Goal: Contribute content: Add original content to the website for others to see

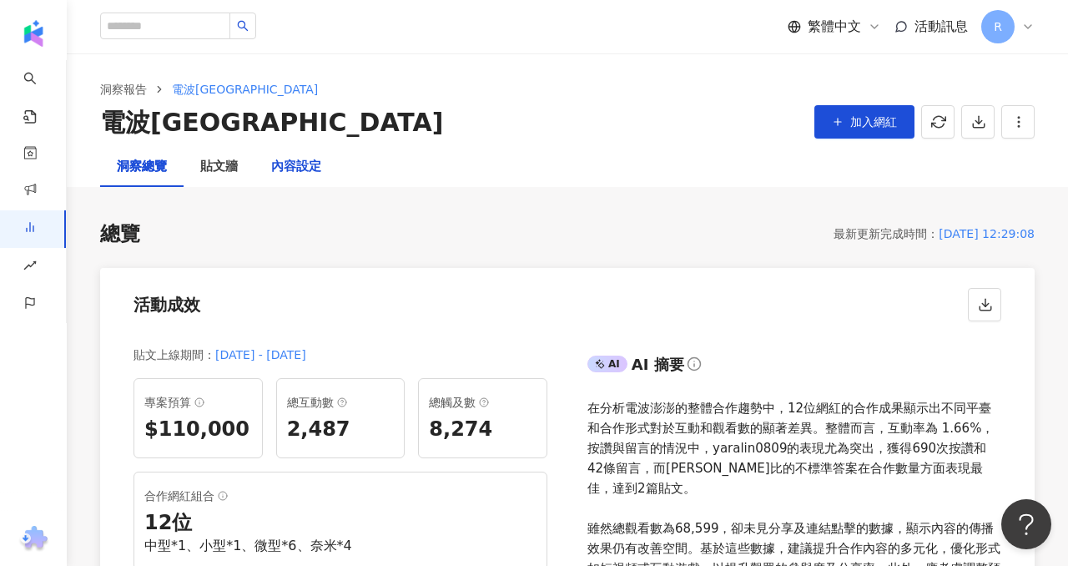
click at [275, 169] on div "內容設定" at bounding box center [296, 167] width 50 height 20
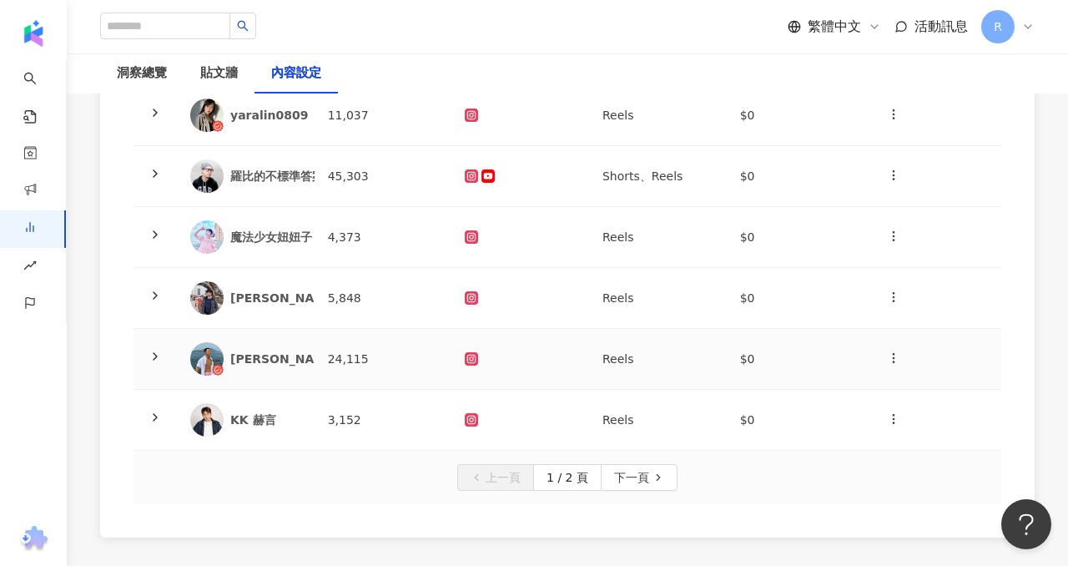
scroll to position [557, 0]
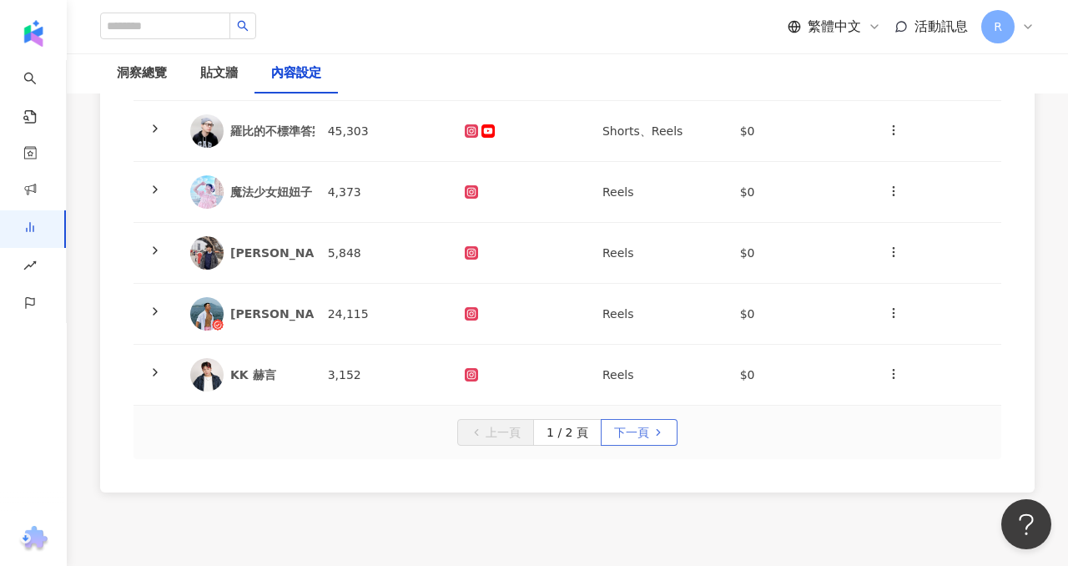
click at [639, 434] on span "下一頁" at bounding box center [631, 433] width 35 height 27
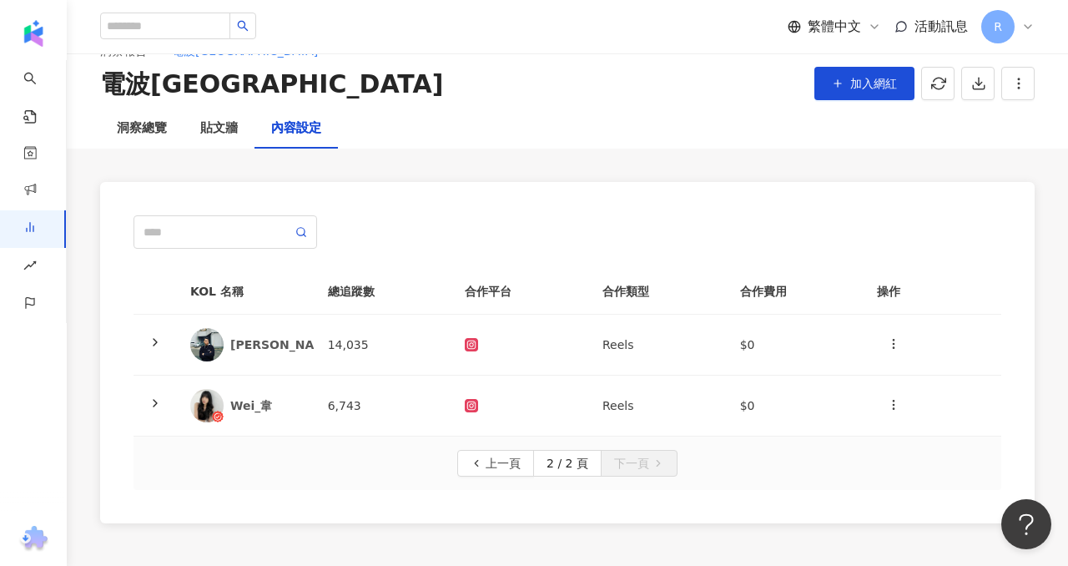
scroll to position [43, 0]
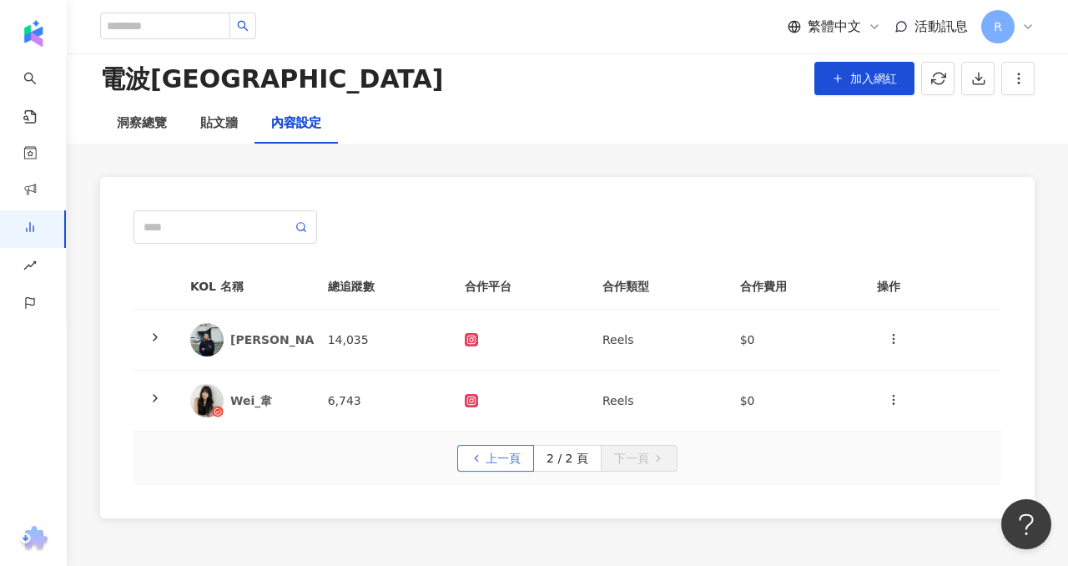
click at [513, 457] on span "上一頁" at bounding box center [503, 459] width 35 height 27
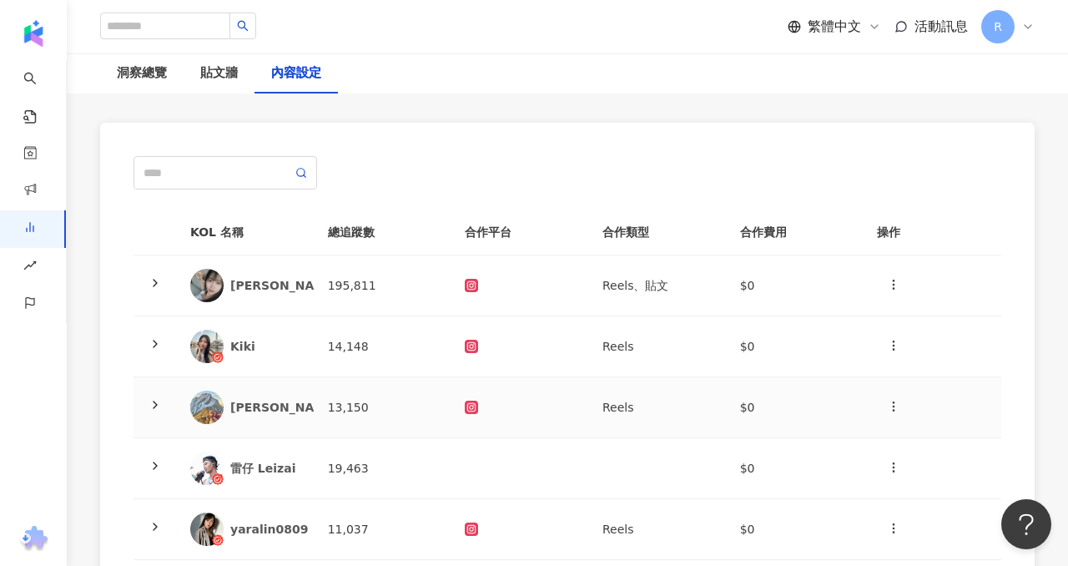
scroll to position [139, 0]
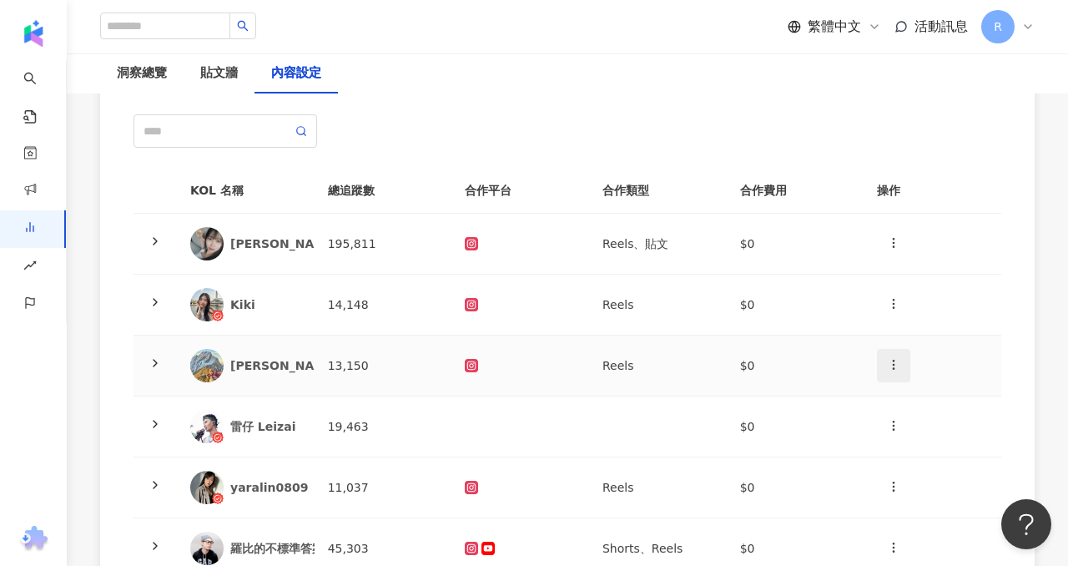
click at [891, 353] on button "button" at bounding box center [893, 365] width 33 height 33
click at [468, 362] on icon at bounding box center [471, 364] width 7 height 7
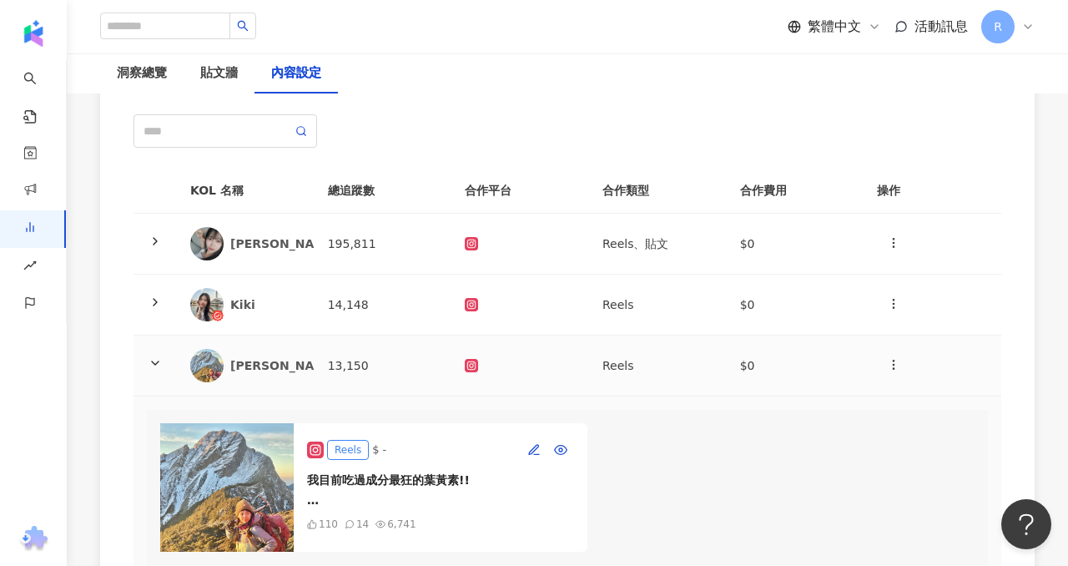
click at [472, 362] on rect at bounding box center [472, 366] width 11 height 10
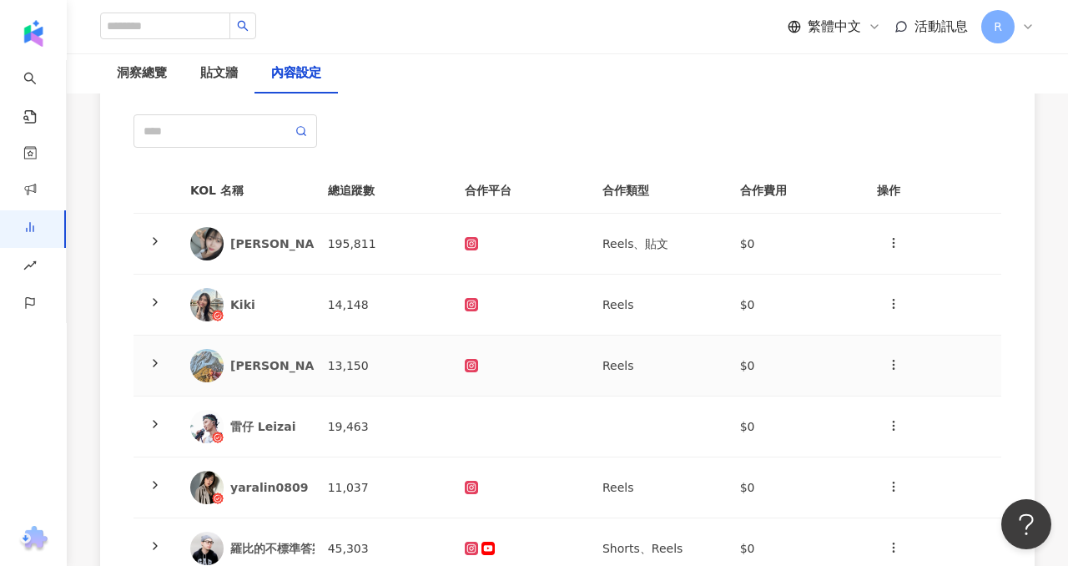
click at [472, 362] on rect at bounding box center [472, 366] width 11 height 10
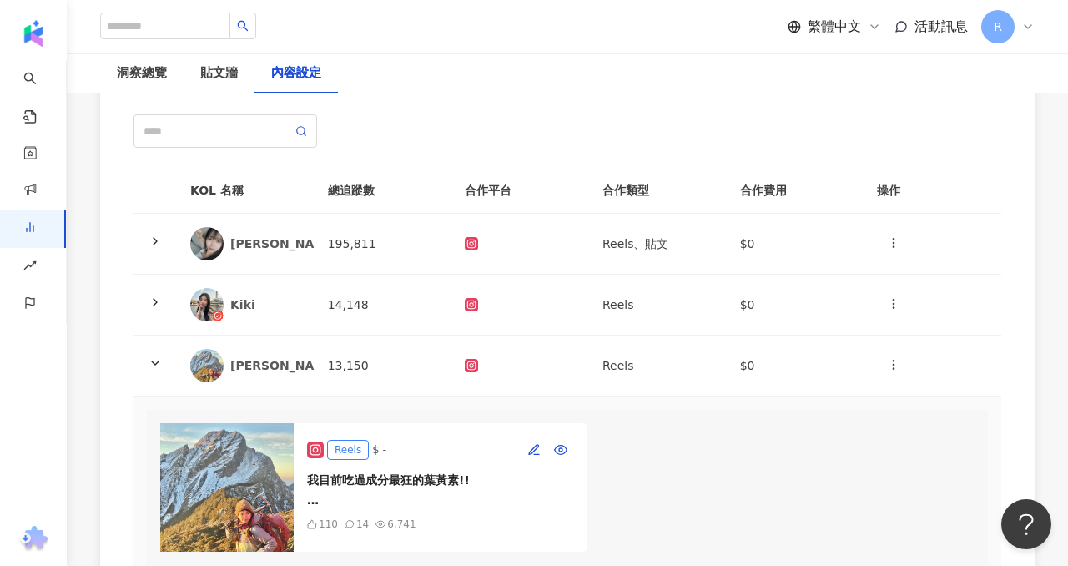
click at [306, 456] on div "Reels $ - 我目前吃過成分最狂的葉黃素!! 最近超愛這瓶「電波澎[PERSON_NAME]靈葉黃素」 @dianbopopo 添加了超強成分：芸香甘、…" at bounding box center [441, 487] width 294 height 129
click at [311, 454] on icon at bounding box center [315, 450] width 17 height 17
click at [351, 452] on div "Reels" at bounding box center [348, 450] width 42 height 20
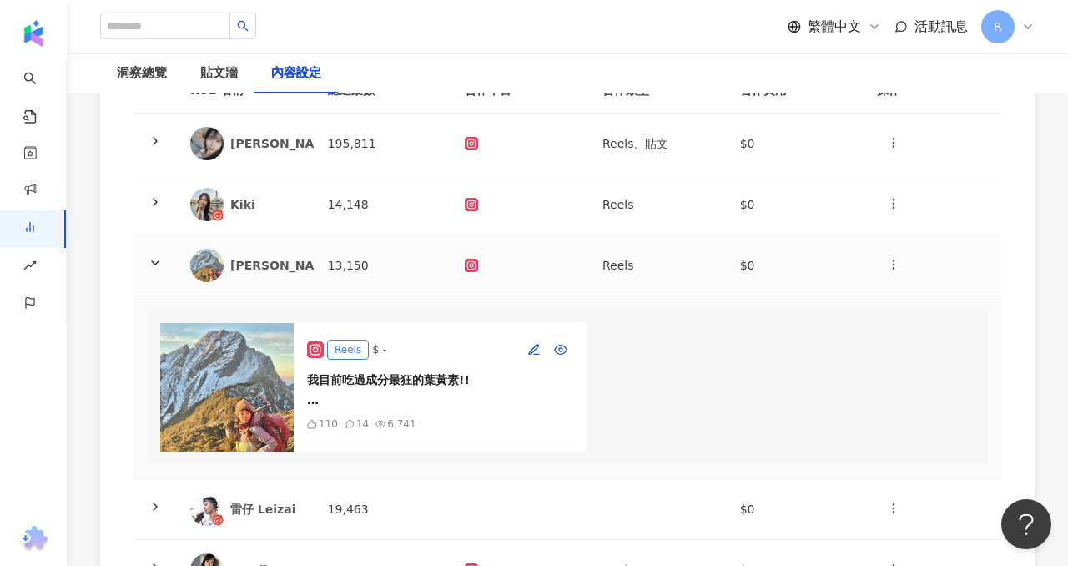
click at [580, 255] on td at bounding box center [521, 265] width 138 height 61
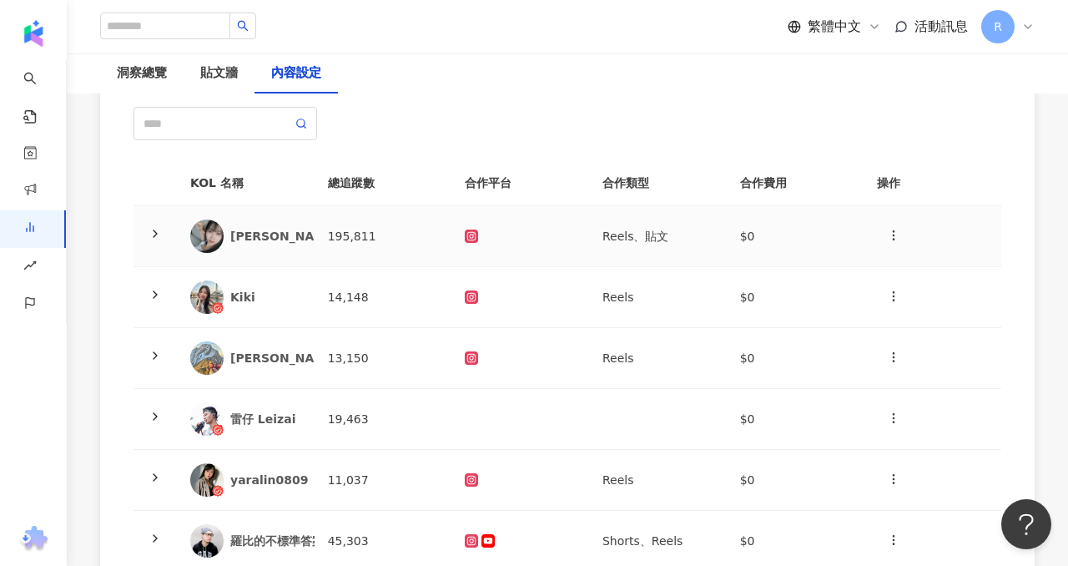
scroll to position [174, 0]
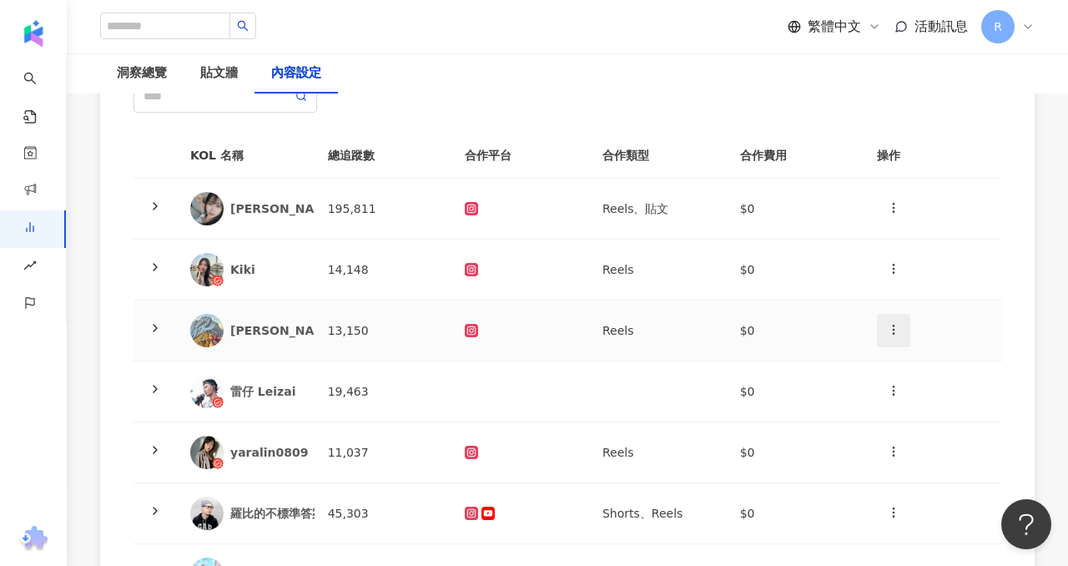
click at [889, 326] on icon "button" at bounding box center [893, 329] width 13 height 13
click at [916, 364] on div "新增內容" at bounding box center [923, 370] width 65 height 18
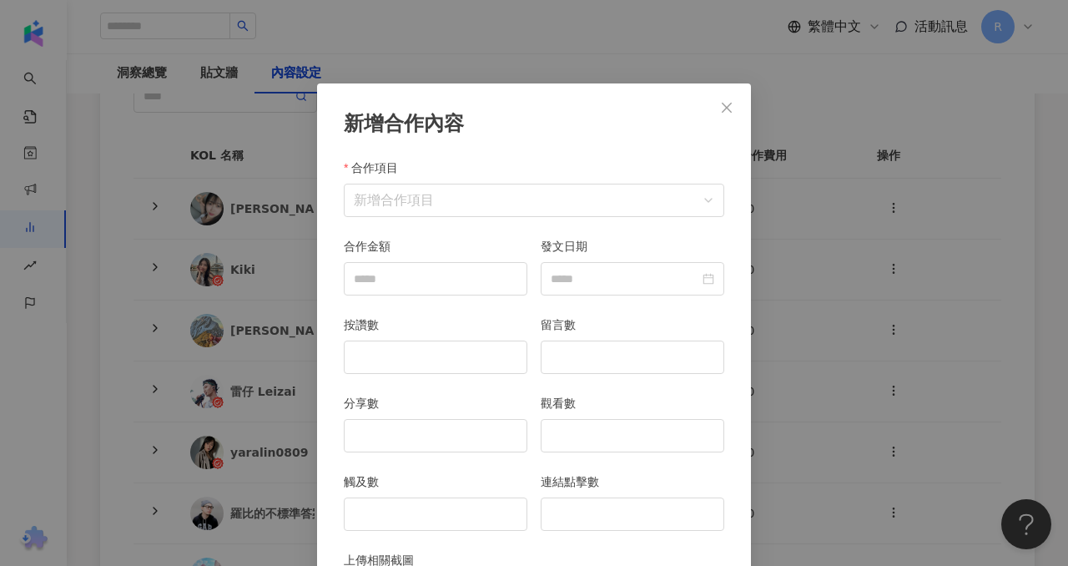
scroll to position [83, 0]
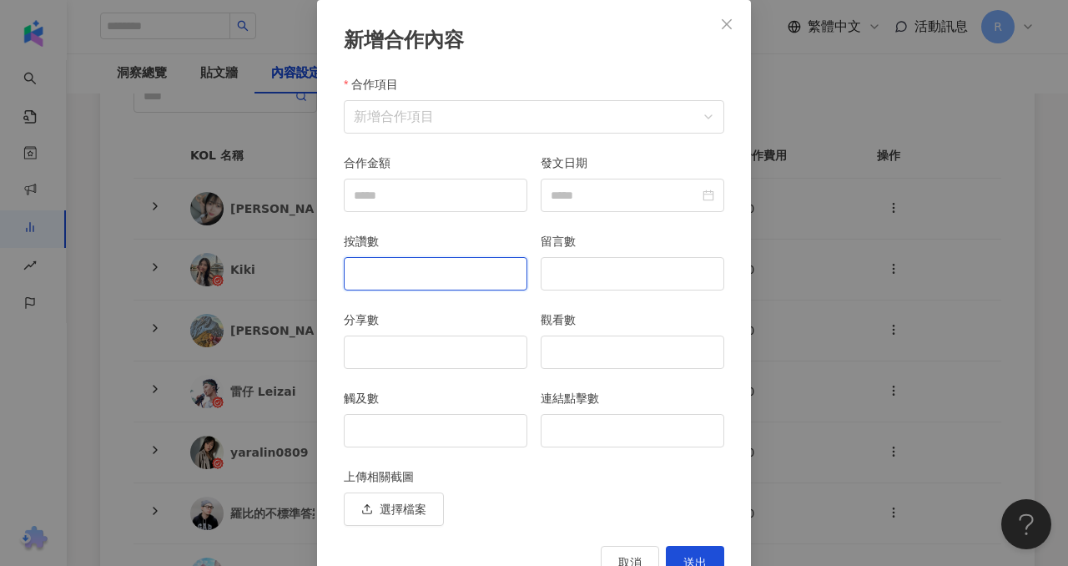
click at [448, 265] on input "按讚數" at bounding box center [436, 274] width 182 height 32
click at [499, 123] on input "合作項目" at bounding box center [534, 117] width 361 height 32
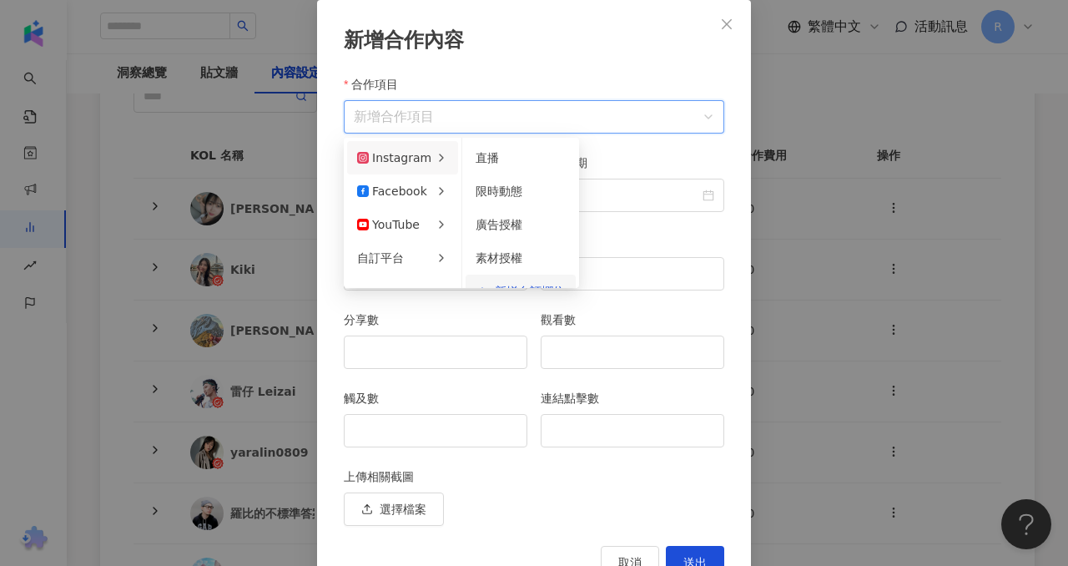
click at [504, 280] on li "新增自訂欄位" at bounding box center [521, 291] width 110 height 33
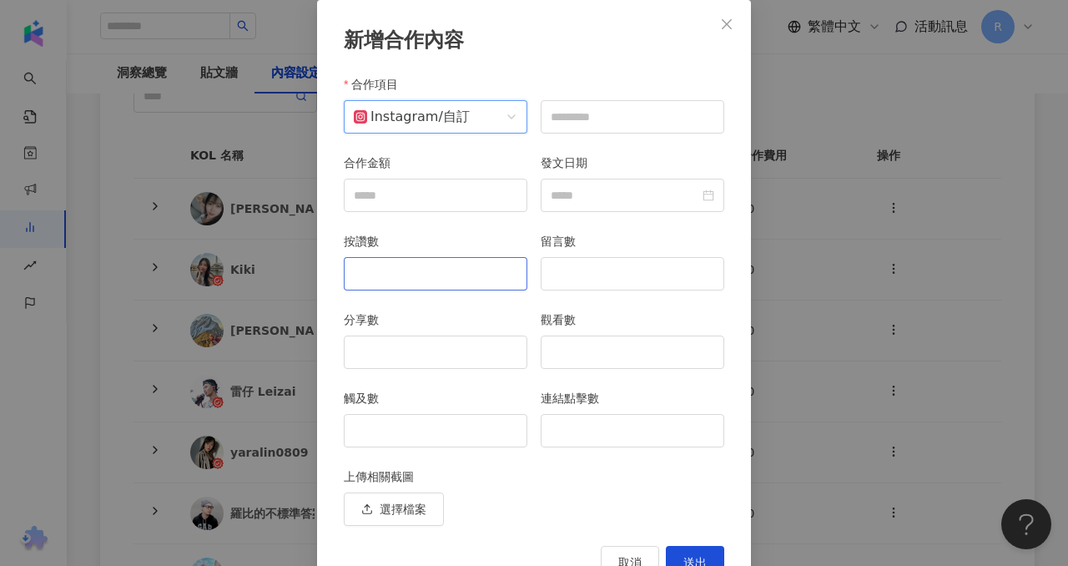
scroll to position [20, 0]
click at [598, 113] on input "text" at bounding box center [633, 116] width 184 height 33
type input "**"
click at [396, 276] on input "按讚數" at bounding box center [436, 274] width 182 height 32
type input "*"
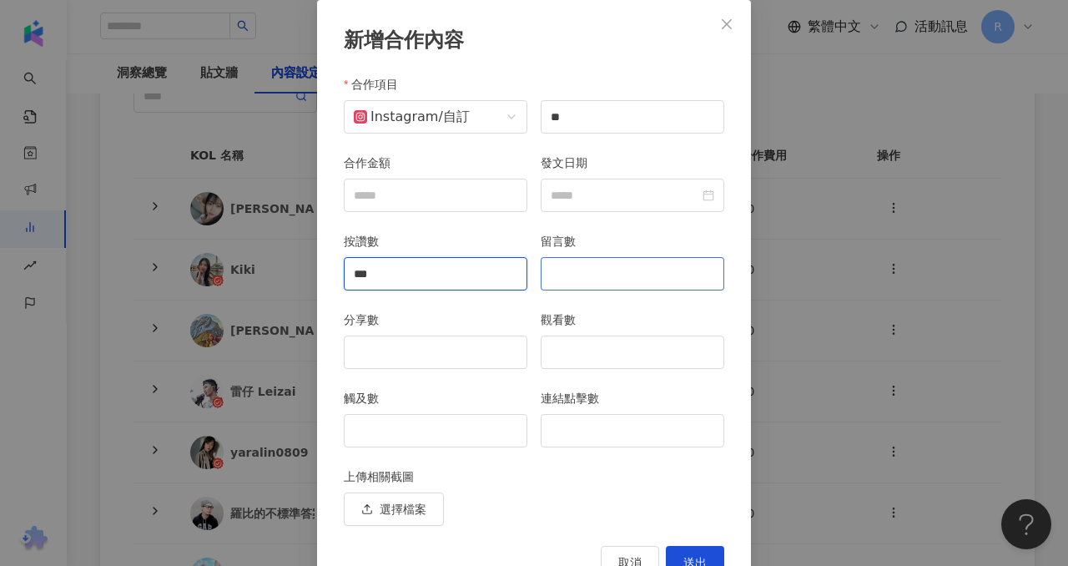
type input "***"
click at [601, 263] on input "留言數" at bounding box center [633, 274] width 182 height 32
type input "**"
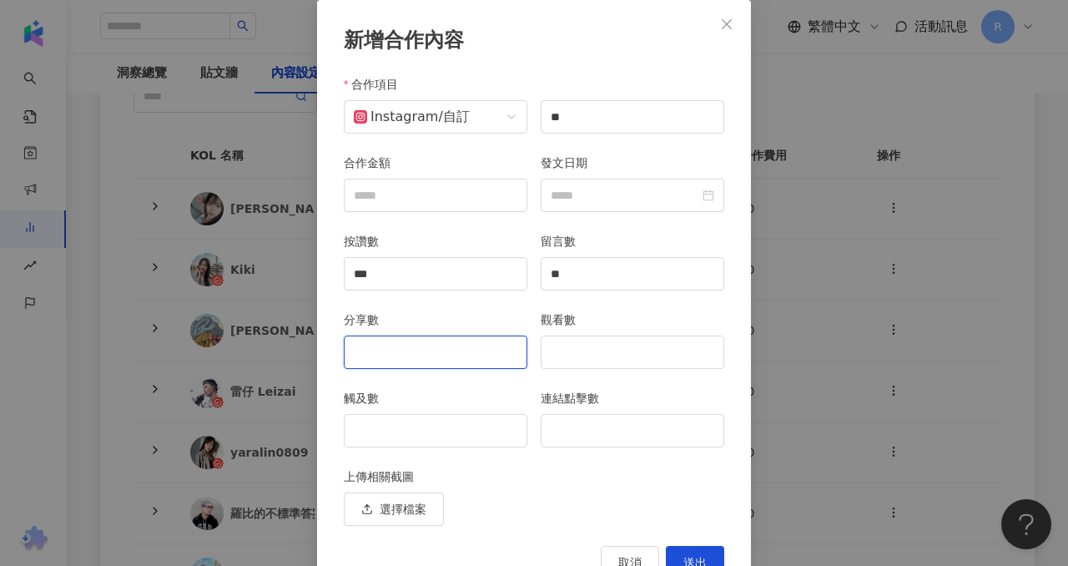
click at [449, 364] on input "分享數" at bounding box center [436, 352] width 182 height 32
type input "**"
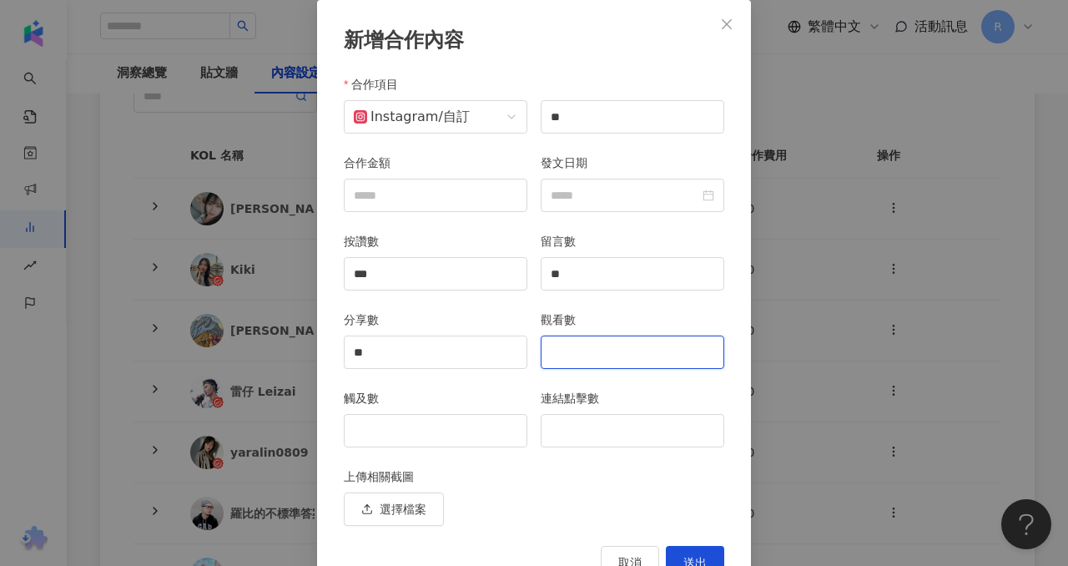
click at [569, 345] on input "觀看數" at bounding box center [633, 352] width 182 height 32
type input "****"
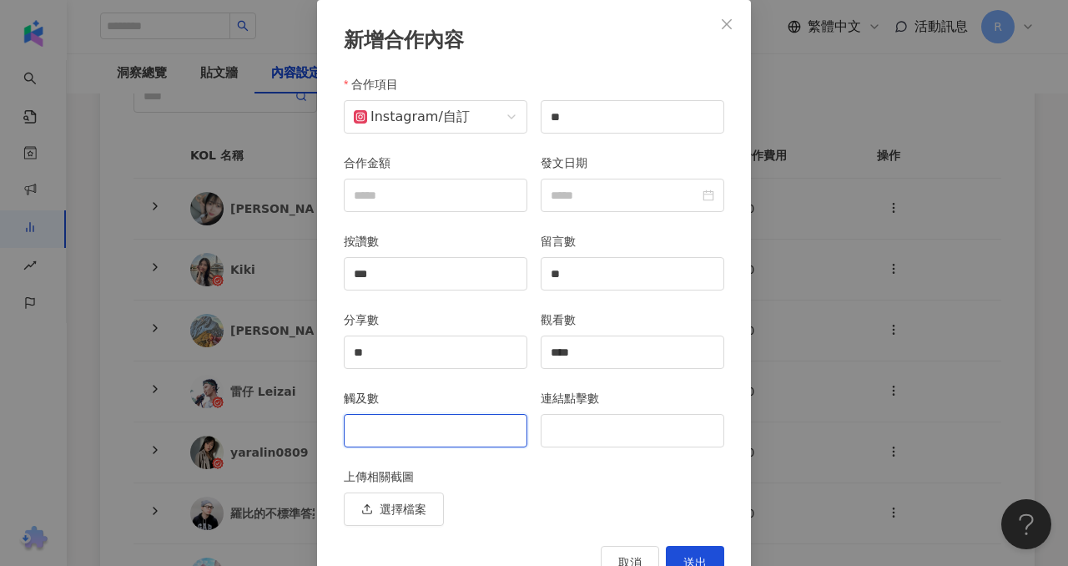
click at [440, 433] on input "觸及數" at bounding box center [436, 431] width 182 height 32
click at [462, 434] on input "觸及數" at bounding box center [436, 431] width 182 height 32
type input "****"
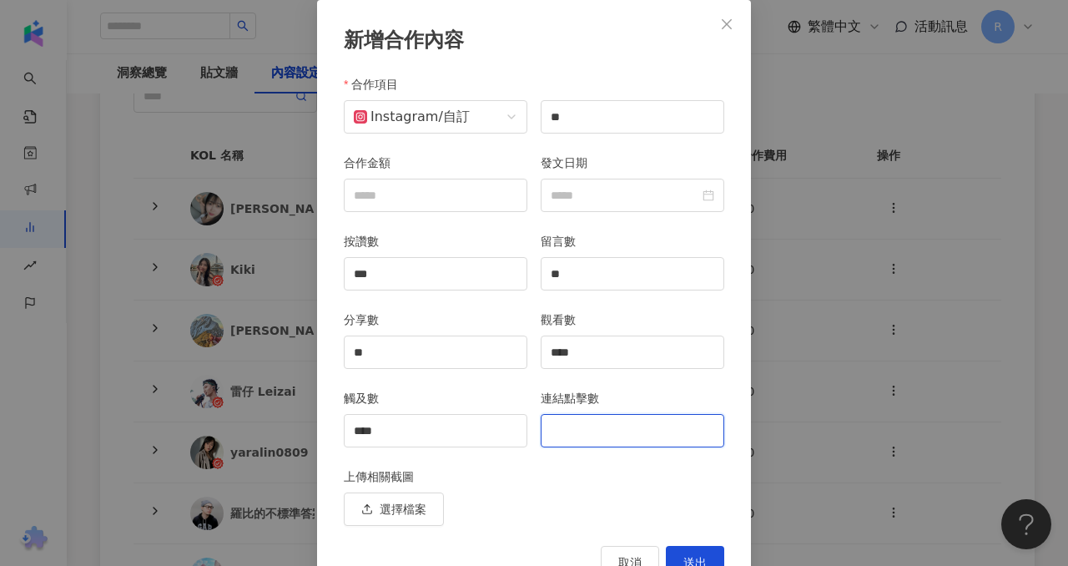
click at [578, 434] on input "連結點擊數" at bounding box center [633, 431] width 182 height 32
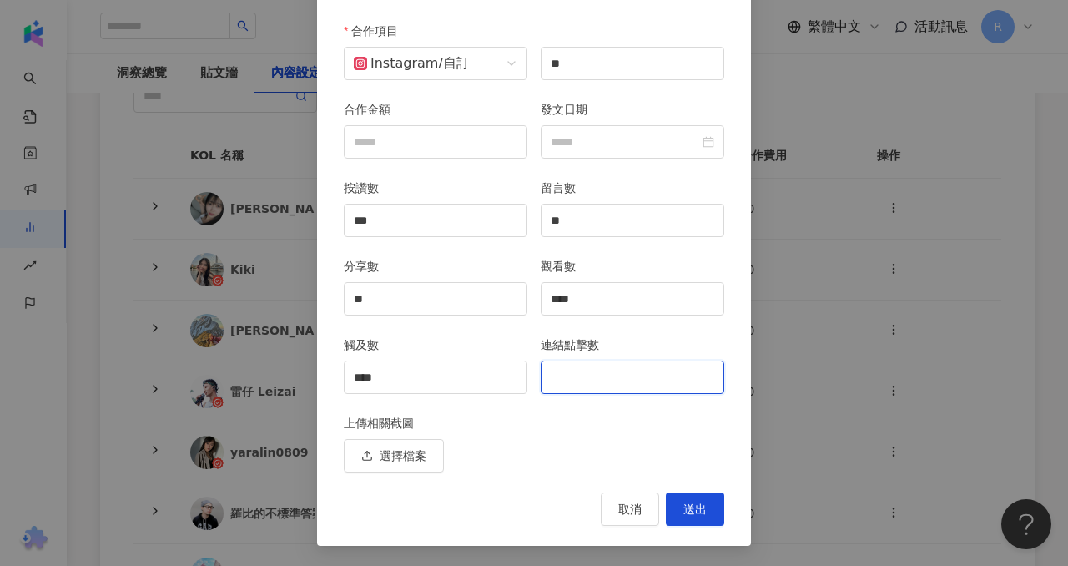
scroll to position [136, 0]
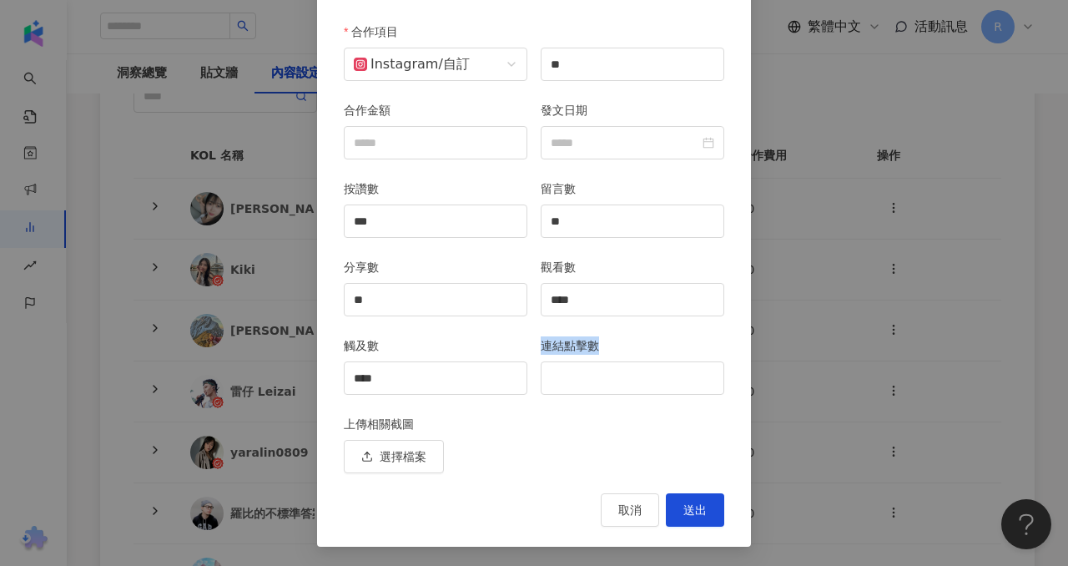
drag, startPoint x: 538, startPoint y: 343, endPoint x: 601, endPoint y: 343, distance: 62.6
click at [601, 343] on div "連結點擊數" at bounding box center [632, 375] width 197 height 78
copy label "連結點擊數"
